Goal: Find contact information: Find contact information

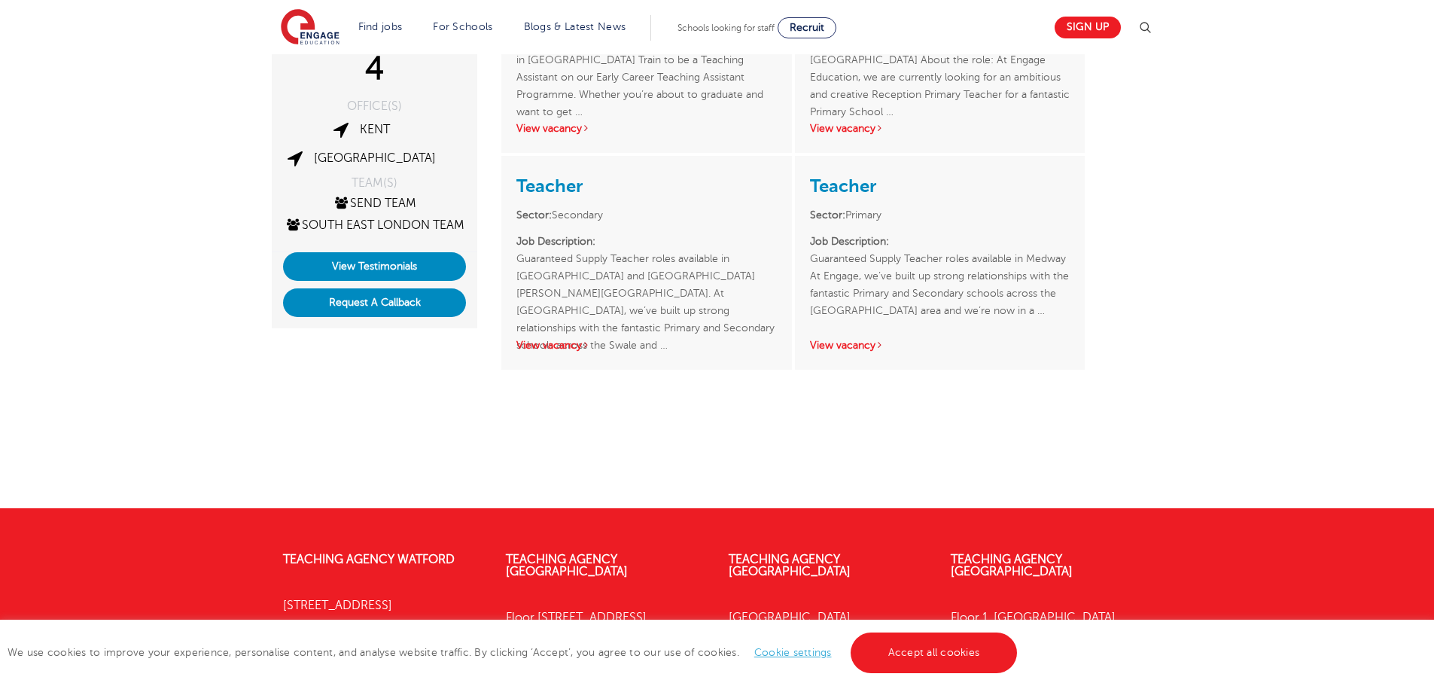
scroll to position [376, 0]
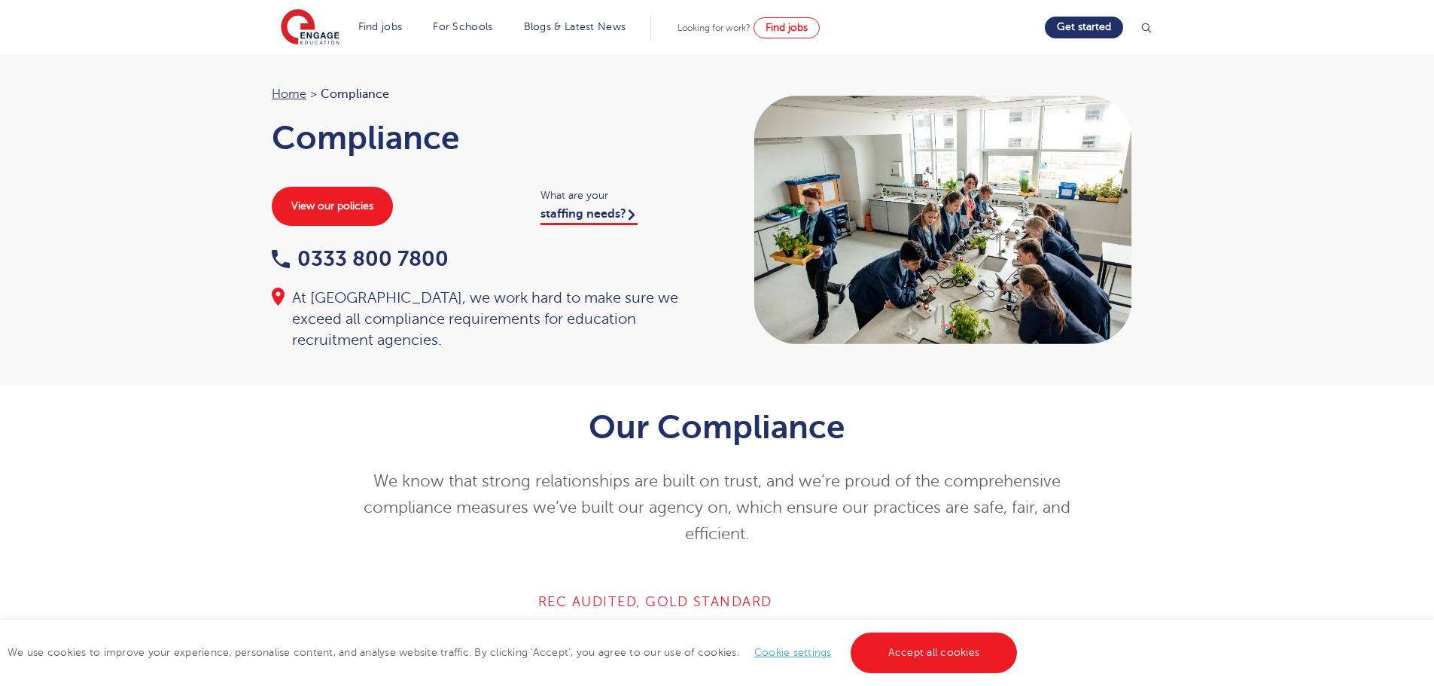
scroll to position [301, 0]
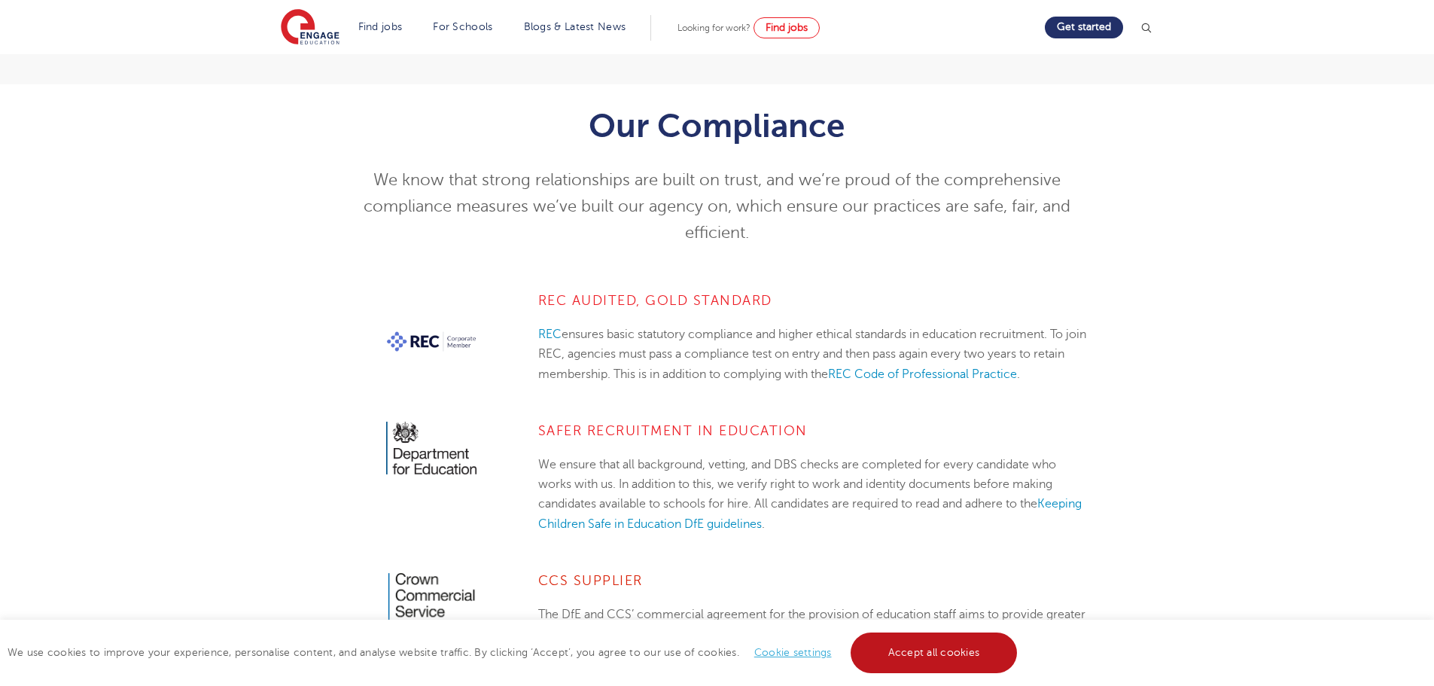
click at [915, 661] on link "Accept all cookies" at bounding box center [934, 652] width 167 height 41
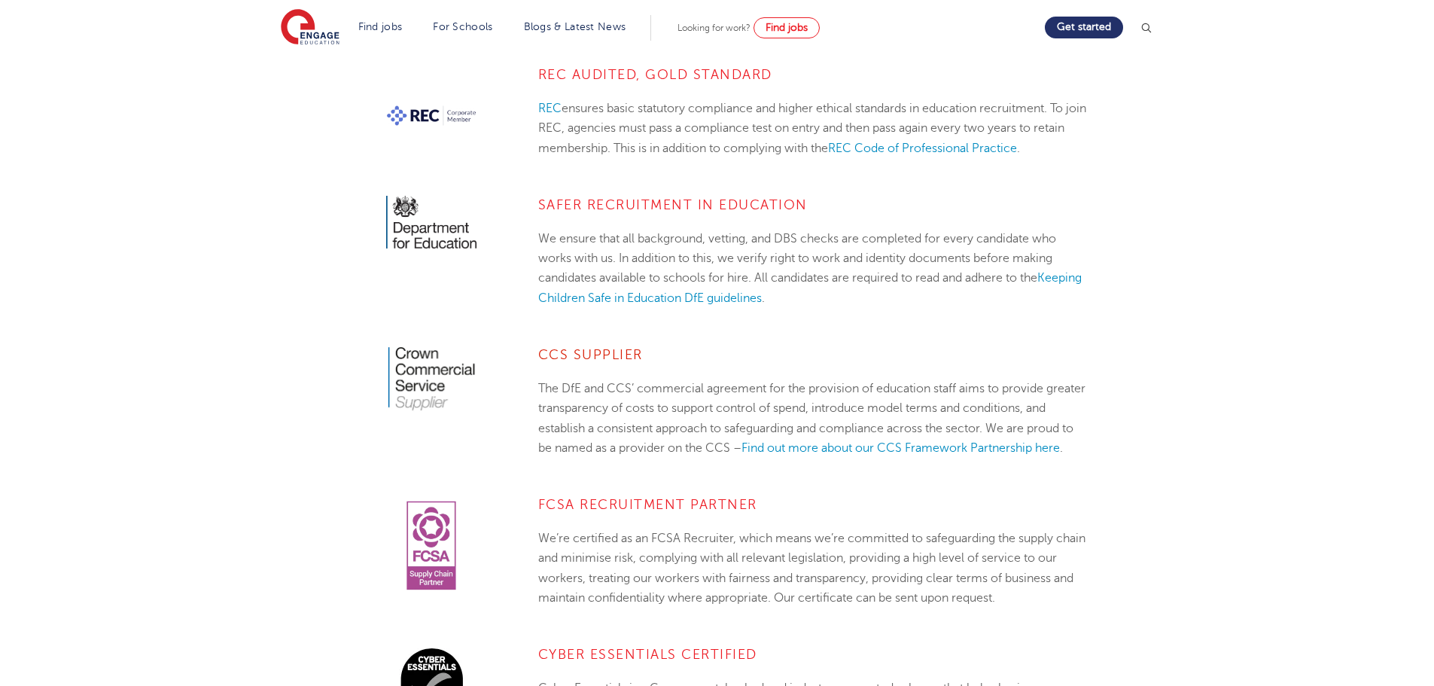
scroll to position [0, 0]
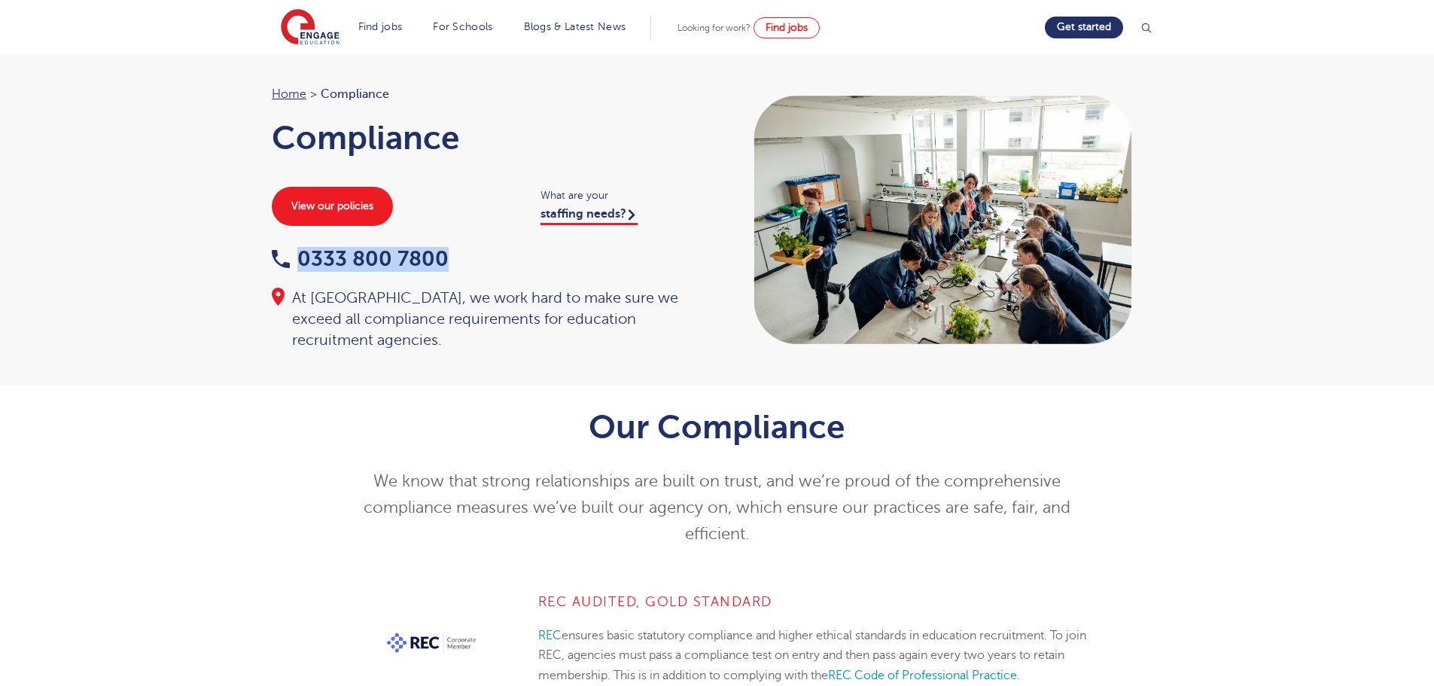
drag, startPoint x: 464, startPoint y: 257, endPoint x: 267, endPoint y: 254, distance: 196.5
click at [267, 254] on div "Home > Compliance Compliance View our policies What are your staffing needs? 03…" at bounding box center [487, 217] width 461 height 266
copy link "0333 800 7800"
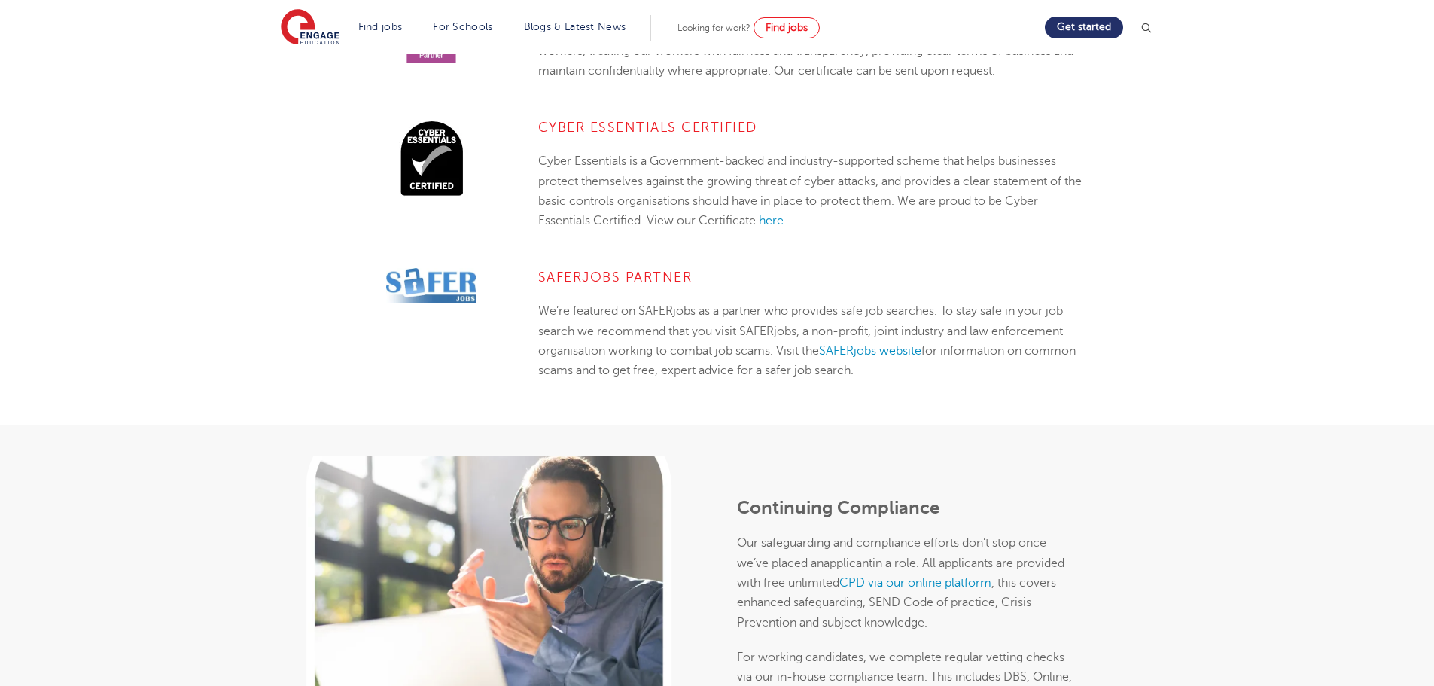
scroll to position [903, 0]
